Goal: Information Seeking & Learning: Find specific fact

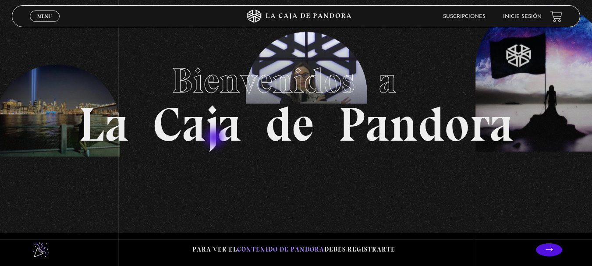
scroll to position [44, 0]
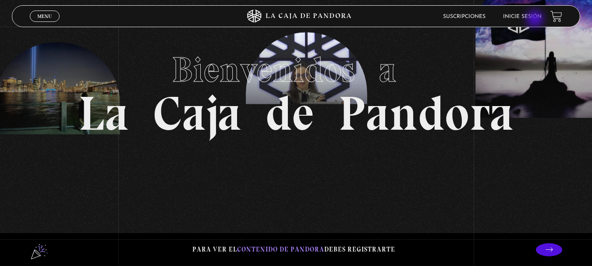
click at [536, 20] on li "Inicie sesión" at bounding box center [522, 17] width 39 height 14
click at [529, 13] on li "Inicie sesión" at bounding box center [522, 17] width 39 height 14
click at [529, 18] on link "Inicie sesión" at bounding box center [522, 16] width 39 height 5
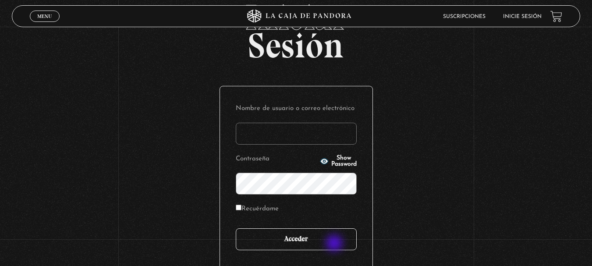
scroll to position [44, 0]
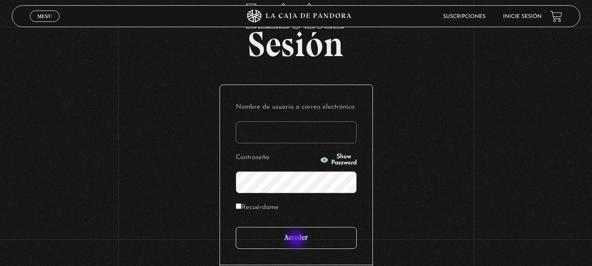
type input "vbadilla"
click at [296, 241] on input "Acceder" at bounding box center [296, 238] width 121 height 22
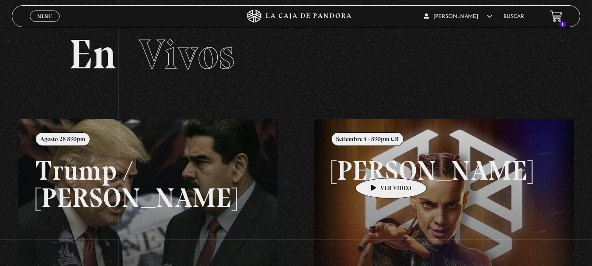
scroll to position [29, 0]
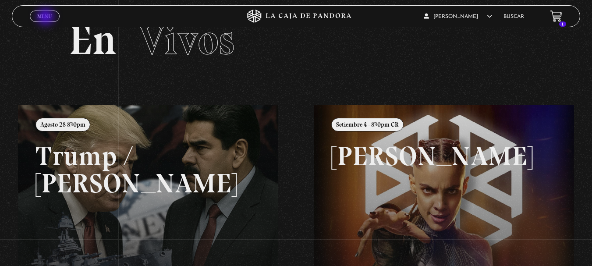
click at [46, 18] on span "Menu" at bounding box center [44, 16] width 14 height 5
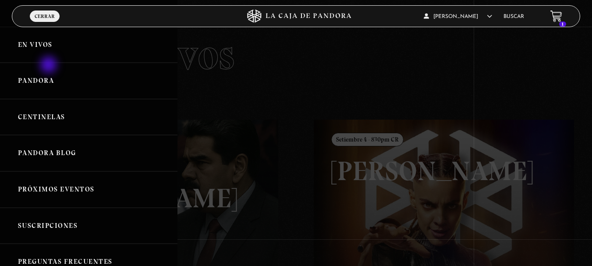
scroll to position [0, 0]
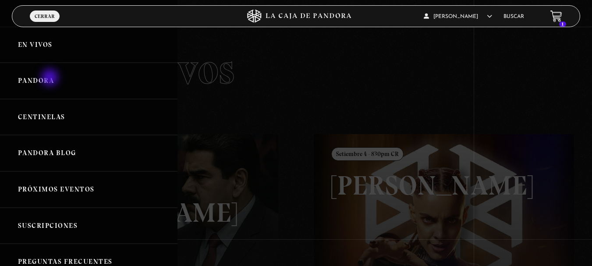
click at [51, 78] on link "Pandora" at bounding box center [88, 81] width 177 height 36
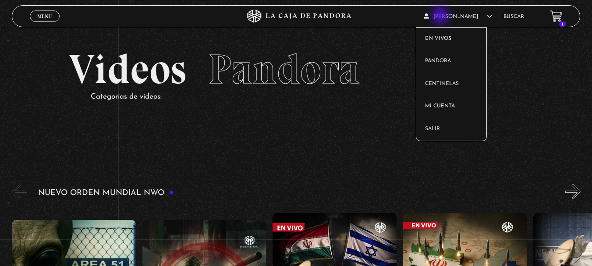
click at [487, 16] on icon at bounding box center [489, 16] width 5 height 5
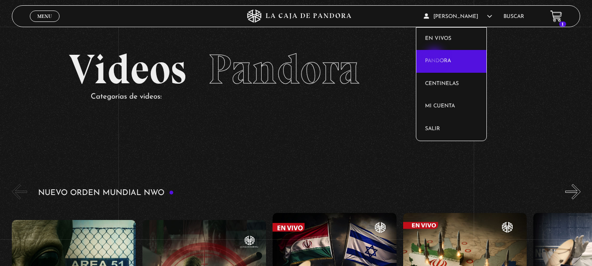
click at [436, 57] on link "Pandora" at bounding box center [451, 61] width 70 height 23
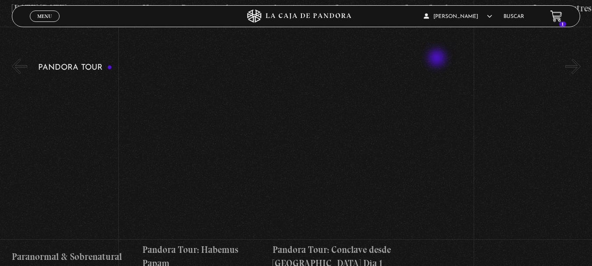
scroll to position [643, 0]
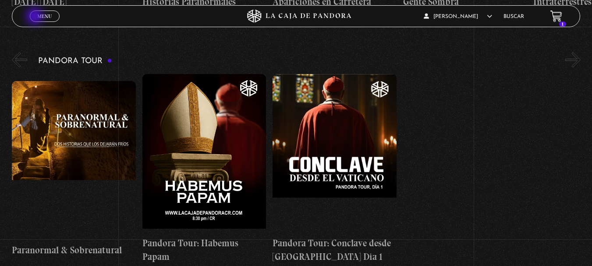
click at [40, 16] on span "Menu" at bounding box center [44, 16] width 14 height 5
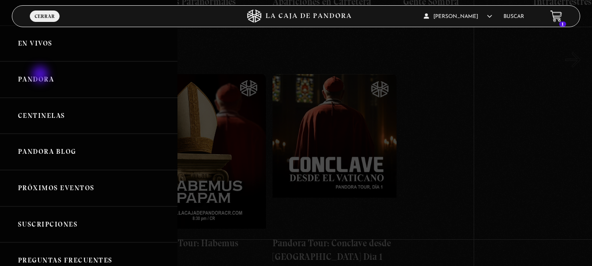
scroll to position [0, 0]
click at [41, 75] on link "Pandora" at bounding box center [88, 81] width 177 height 36
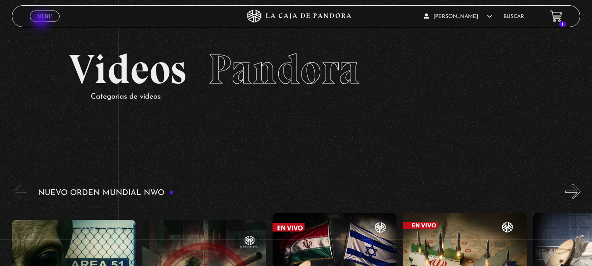
click at [42, 21] on link "Menu Cerrar" at bounding box center [45, 16] width 30 height 11
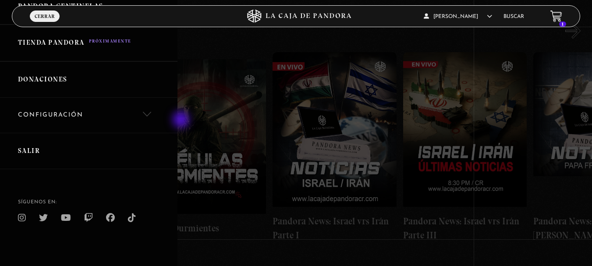
scroll to position [175, 0]
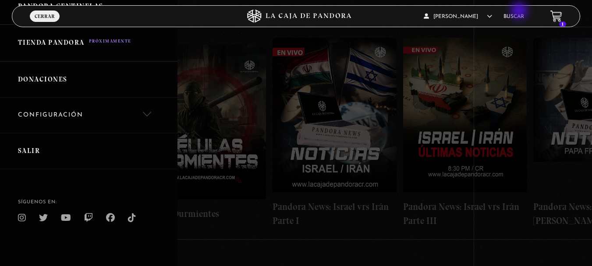
click at [520, 11] on li "Buscar" at bounding box center [514, 17] width 21 height 14
click at [521, 18] on link "Buscar" at bounding box center [514, 16] width 21 height 5
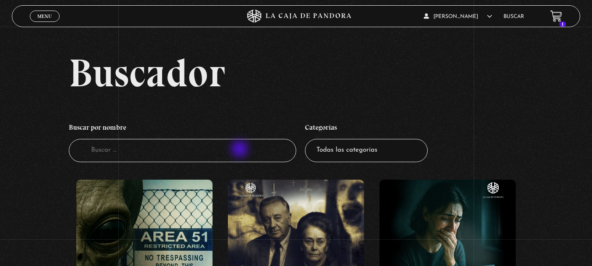
click at [241, 151] on input "Buscador" at bounding box center [182, 150] width 227 height 23
type input "dalai"
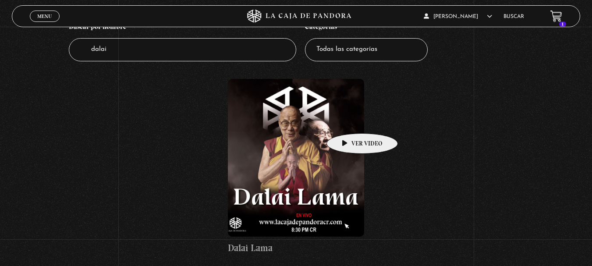
scroll to position [131, 0]
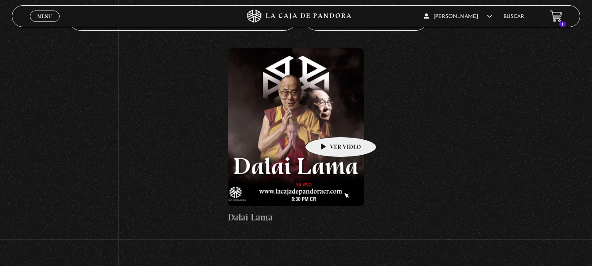
click at [324, 124] on figure at bounding box center [296, 127] width 136 height 158
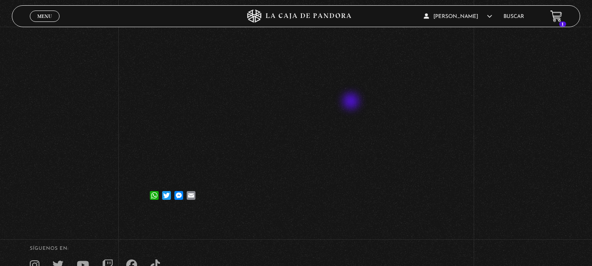
scroll to position [117, 0]
click at [556, 168] on div "Volver 18 abril, 2023 [PERSON_NAME] WhatsApp Twitter Messenger Email" at bounding box center [296, 62] width 592 height 304
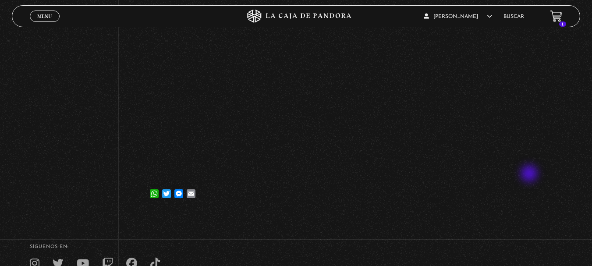
click at [530, 174] on div "Volver 18 abril, 2023 [PERSON_NAME] WhatsApp Twitter Messenger Email" at bounding box center [296, 62] width 592 height 304
click at [518, 170] on div "Volver 18 abril, 2023 [PERSON_NAME] WhatsApp Twitter Messenger Email" at bounding box center [296, 62] width 592 height 304
